Goal: Use online tool/utility: Utilize a website feature to perform a specific function

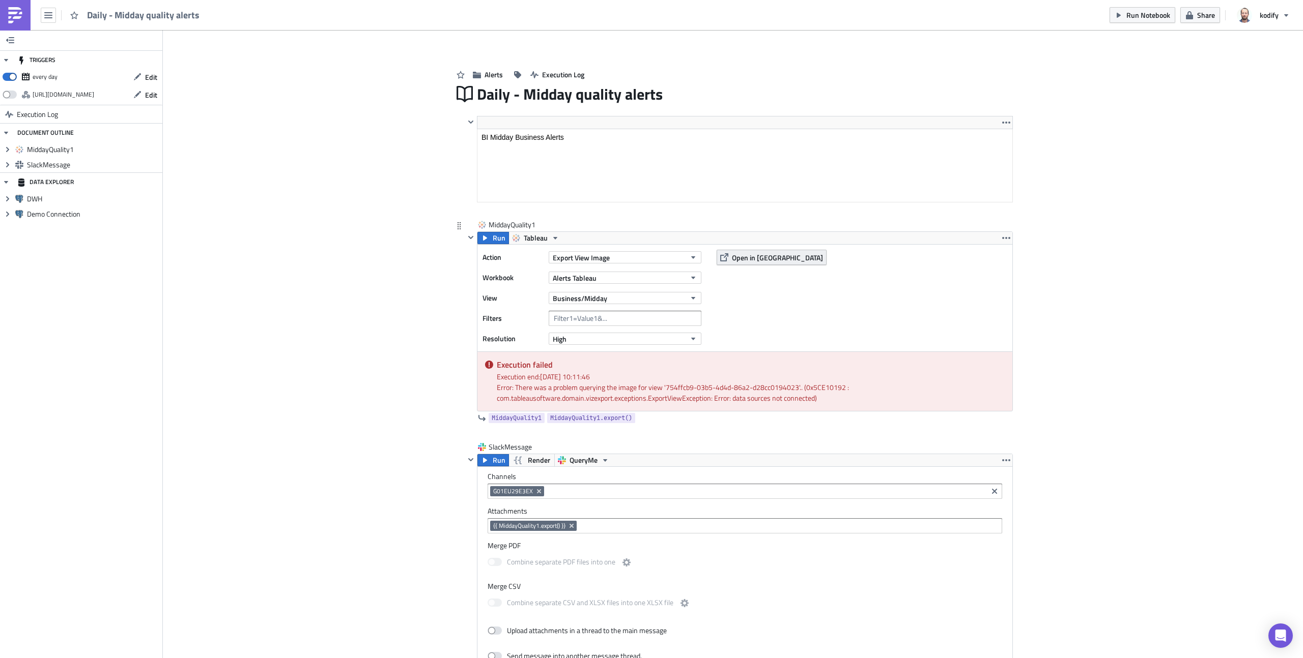
click at [756, 255] on span "Open in [GEOGRAPHIC_DATA]" at bounding box center [777, 257] width 91 height 11
click at [635, 309] on div "Action Export View Image Workbook Alerts Tableau View Business/Midday Filters R…" at bounding box center [594, 298] width 224 height 97
click at [636, 303] on button "Business/Midday" at bounding box center [625, 298] width 153 height 12
click at [618, 343] on div "Quality/Morning (2)" at bounding box center [596, 348] width 90 height 10
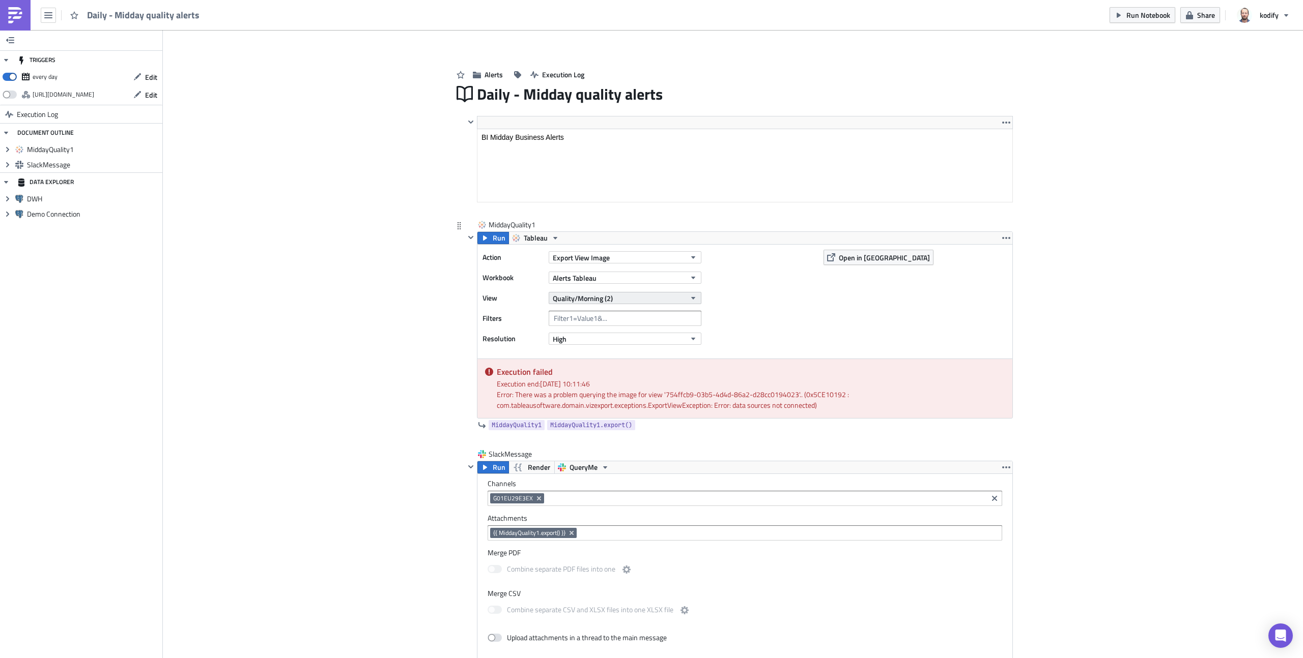
click at [617, 297] on button "Quality/Morning (2)" at bounding box center [625, 298] width 153 height 12
click at [617, 379] on div "Business/Midday" at bounding box center [596, 378] width 90 height 10
click at [493, 240] on span "Run" at bounding box center [499, 238] width 13 height 12
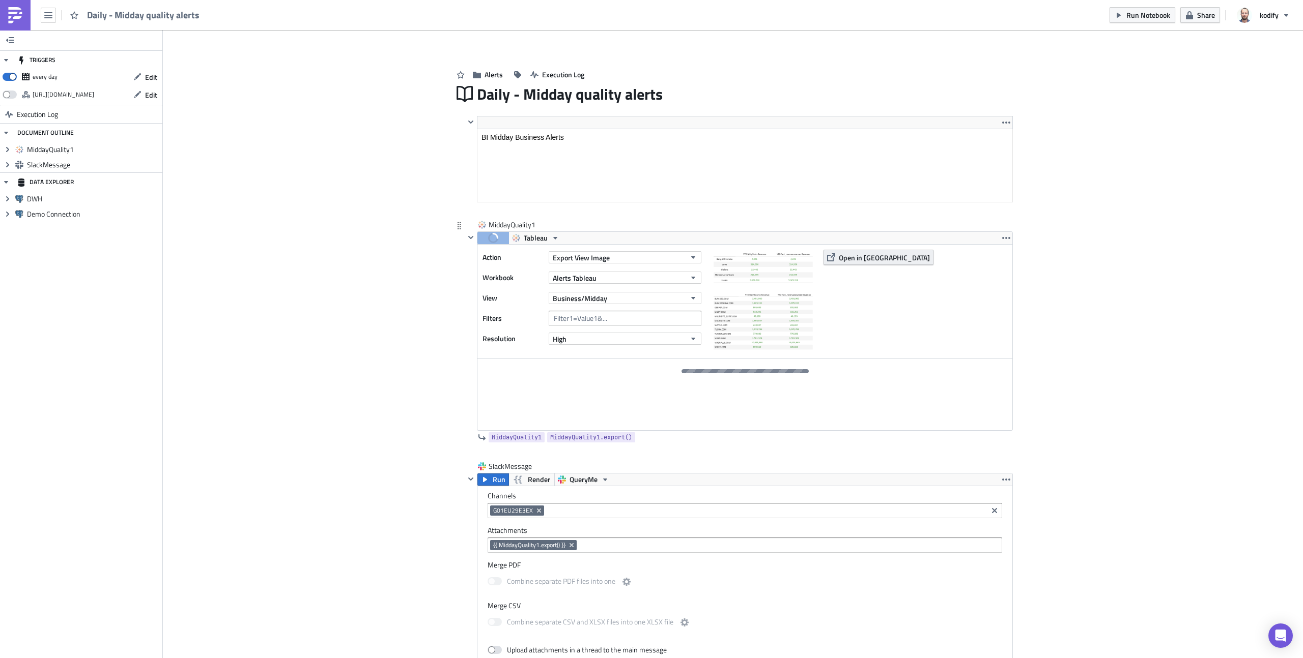
click at [858, 260] on span "Open in [GEOGRAPHIC_DATA]" at bounding box center [884, 257] width 91 height 11
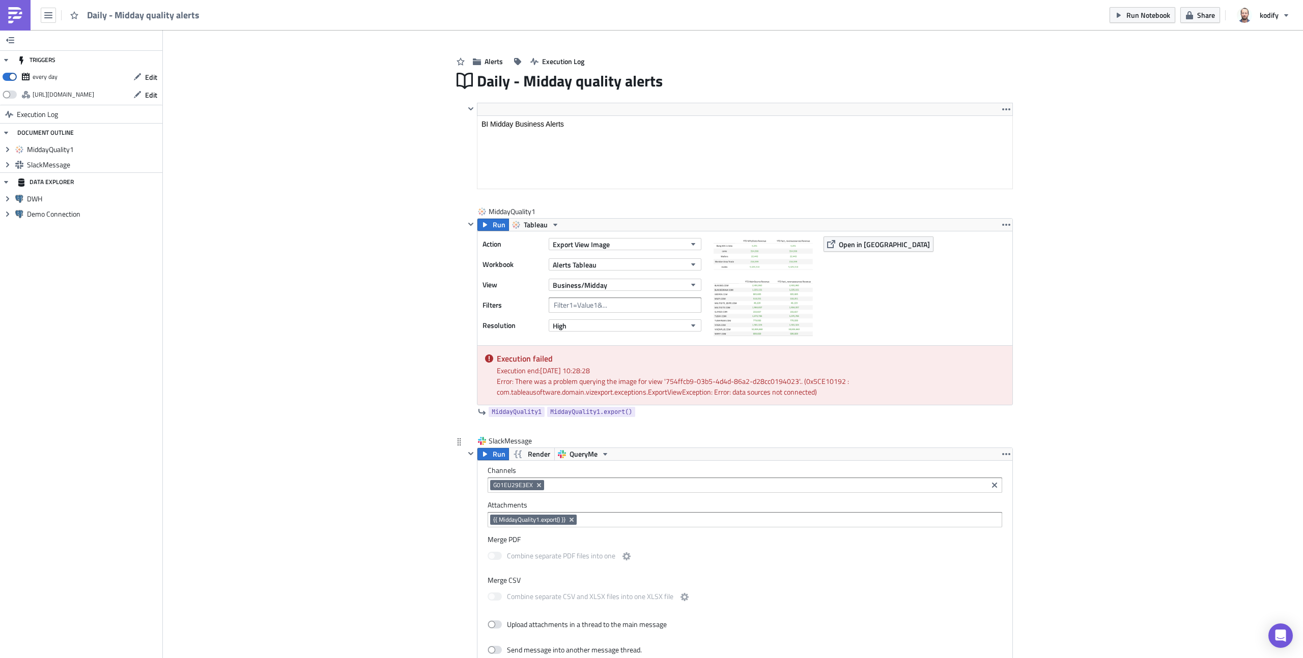
scroll to position [20, 0]
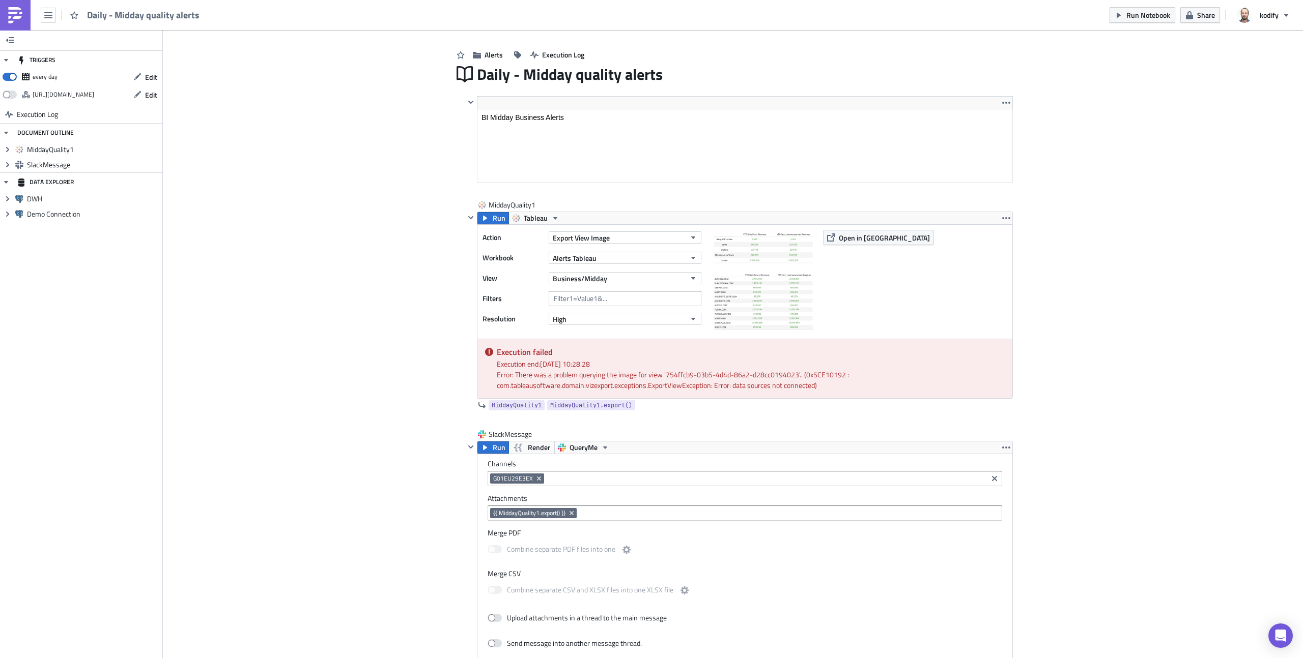
click at [295, 242] on div "Add Image Alerts Execution Log Daily - Midday quality alerts <p>BI Midday Busin…" at bounding box center [733, 515] width 1140 height 1010
click at [487, 217] on button "Run" at bounding box center [493, 218] width 32 height 12
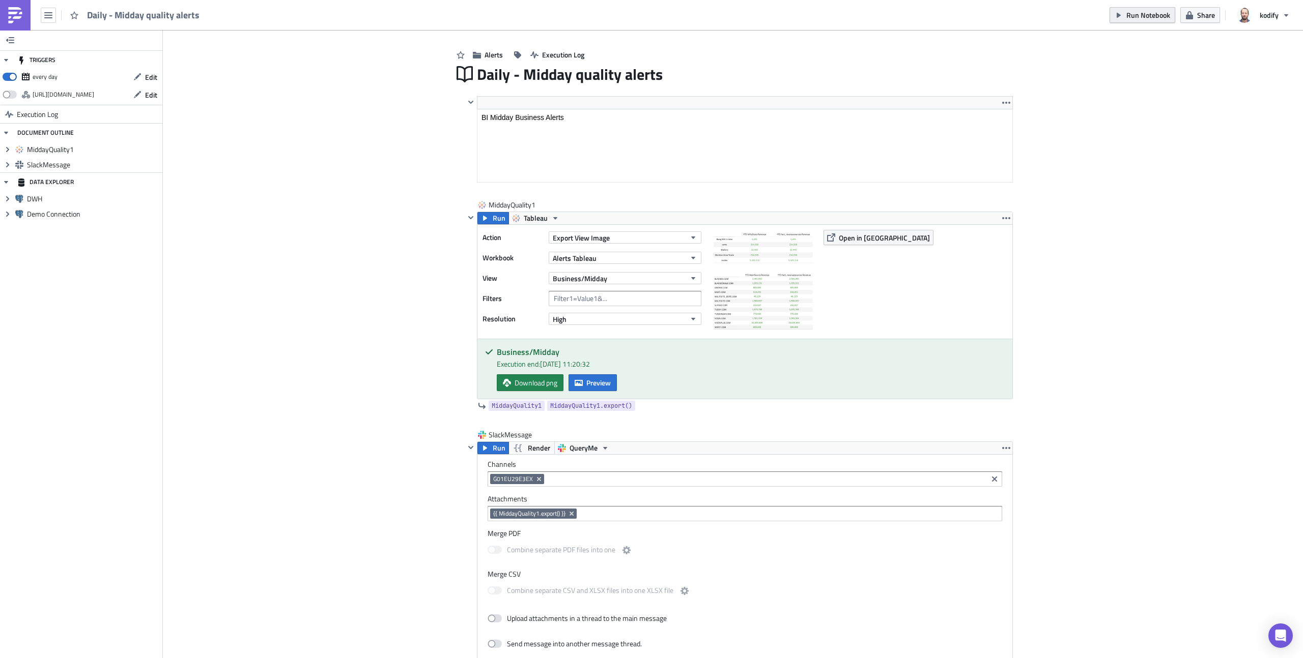
click at [1142, 15] on span "Run Notebook" at bounding box center [1148, 15] width 44 height 11
